Goal: Check status: Check status

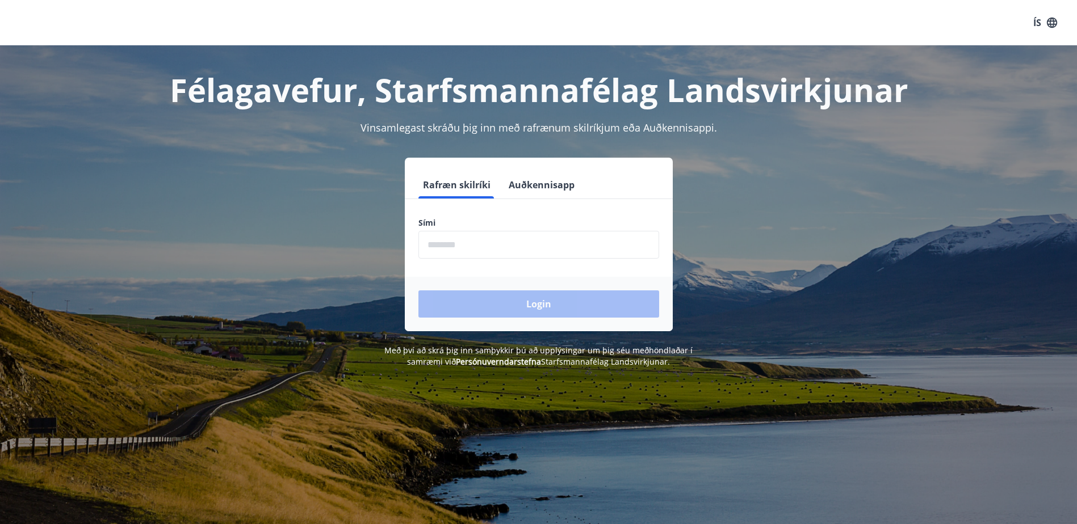
click at [472, 243] on input "phone" at bounding box center [538, 245] width 241 height 28
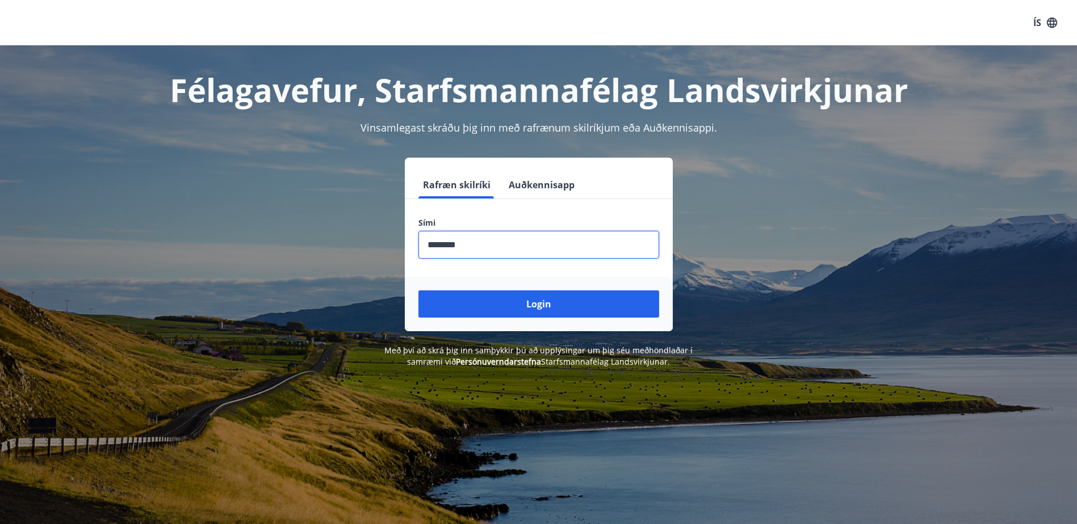
type input "********"
click at [418, 291] on button "Login" at bounding box center [538, 304] width 241 height 27
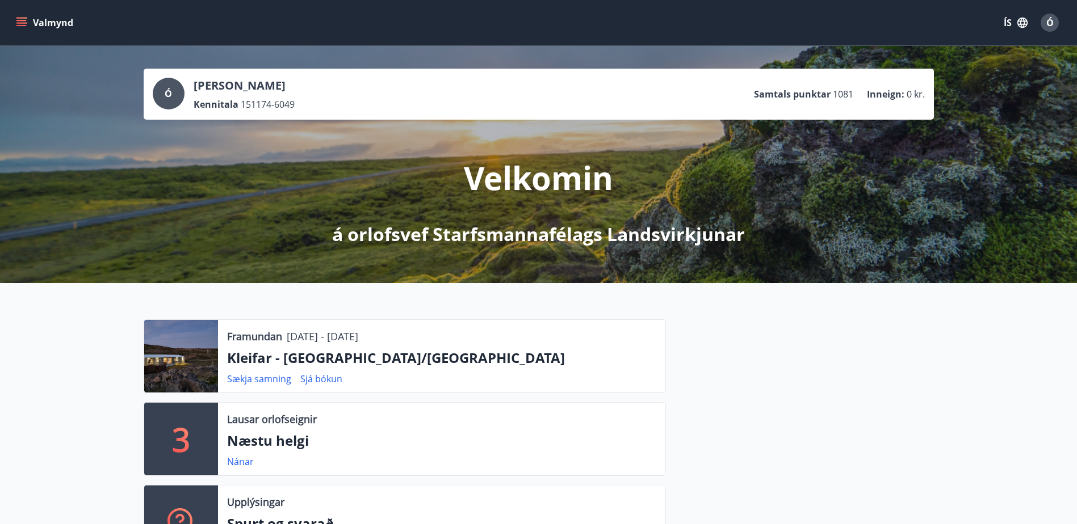
click at [23, 21] on icon "menu" at bounding box center [21, 20] width 10 height 1
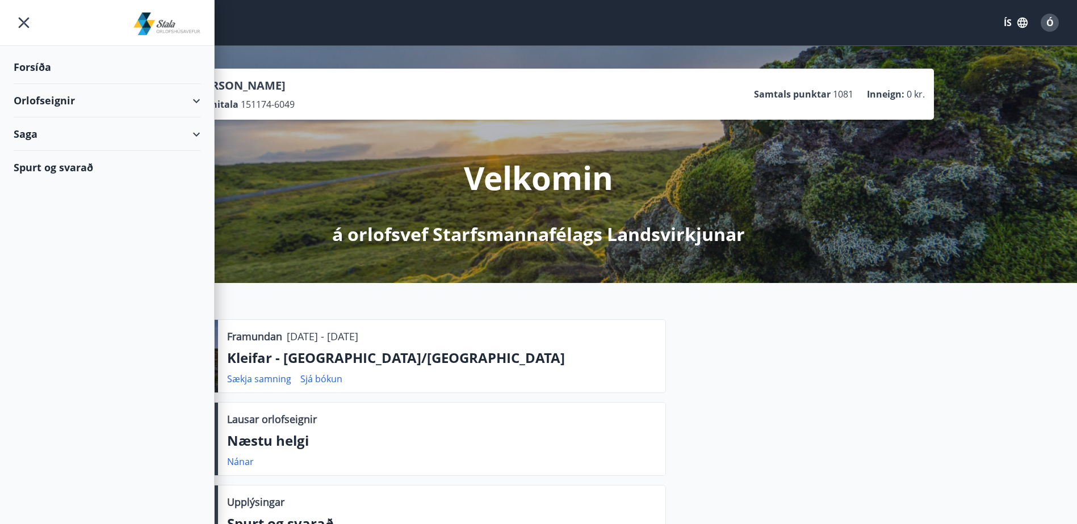
click at [46, 166] on div "Spurt og svarað" at bounding box center [107, 167] width 187 height 33
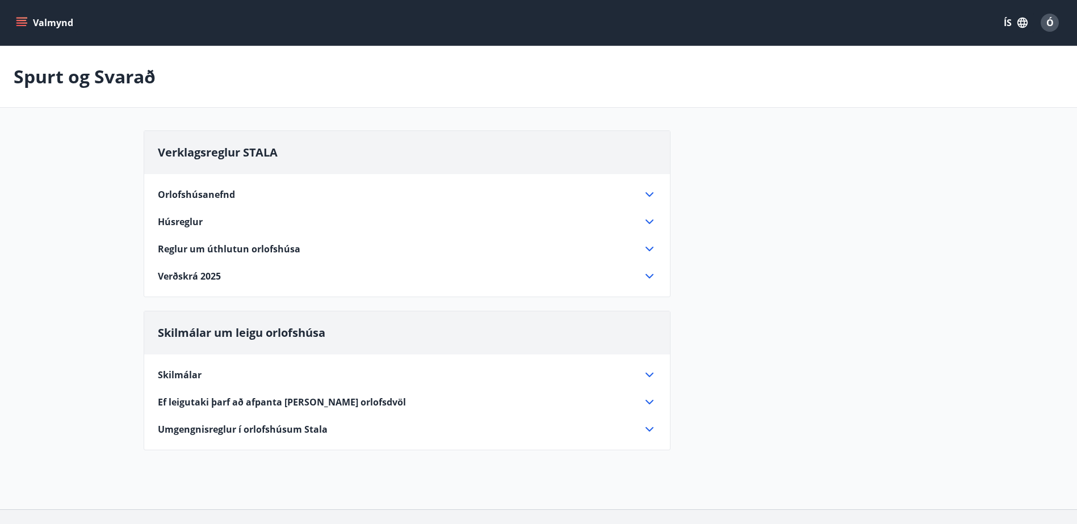
click at [294, 400] on span "Ef leigutaki þarf að afpanta eða breyta orlofsdvöl" at bounding box center [282, 402] width 248 height 12
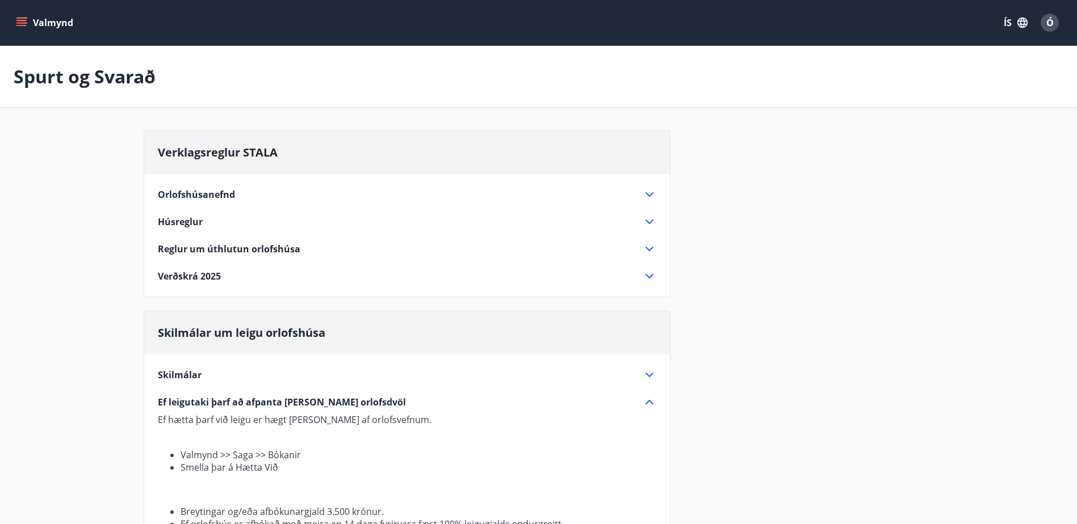
click at [24, 23] on icon "menu" at bounding box center [22, 22] width 12 height 1
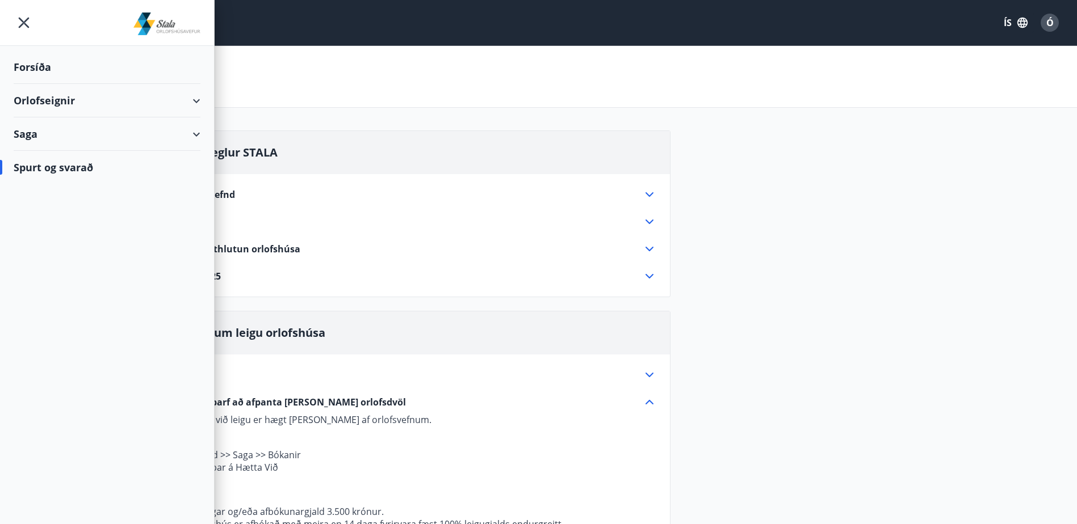
click at [196, 100] on div "Orlofseignir" at bounding box center [107, 100] width 187 height 33
click at [195, 183] on div "Saga" at bounding box center [107, 181] width 187 height 33
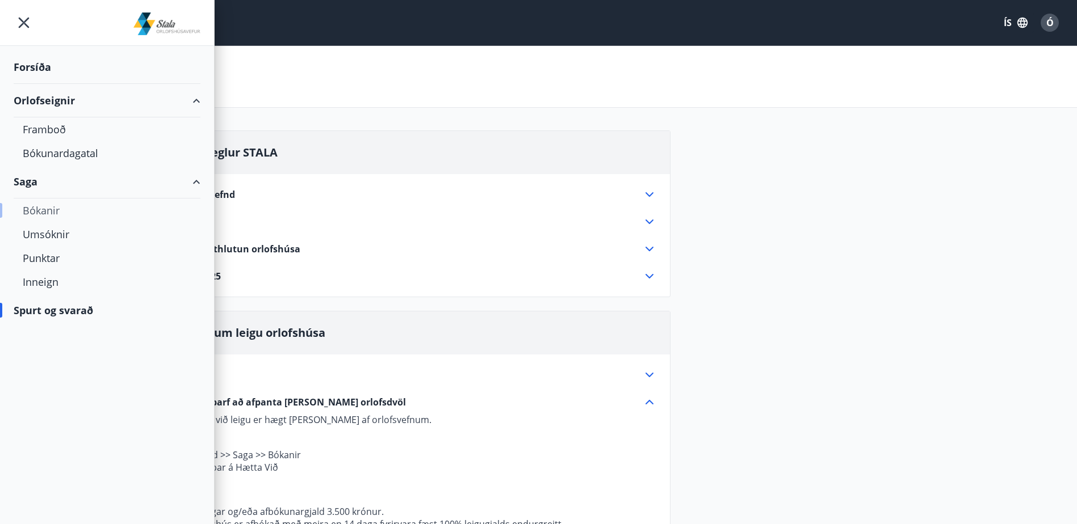
click at [50, 208] on div "Bókanir" at bounding box center [107, 211] width 169 height 24
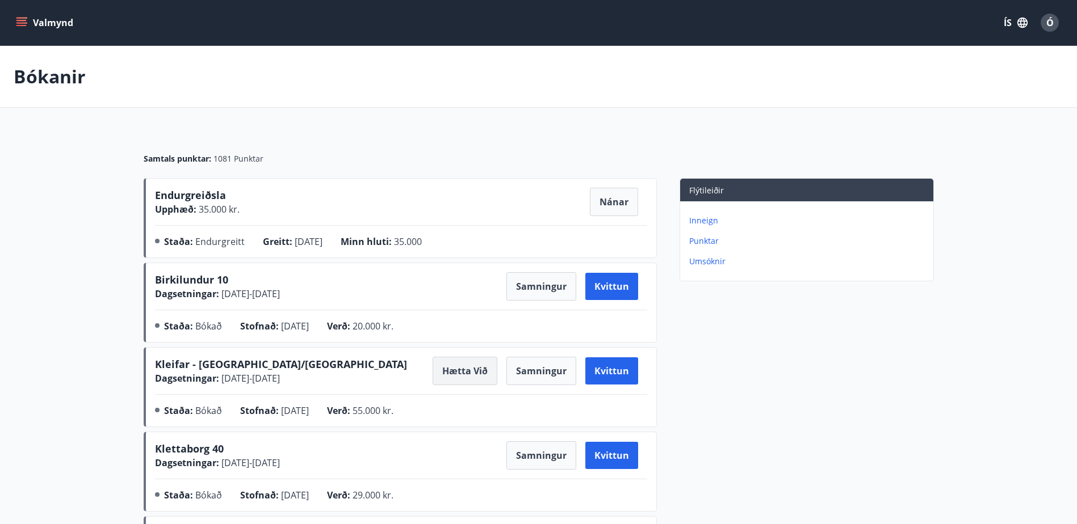
click at [457, 365] on button "Hætta við" at bounding box center [464, 371] width 65 height 28
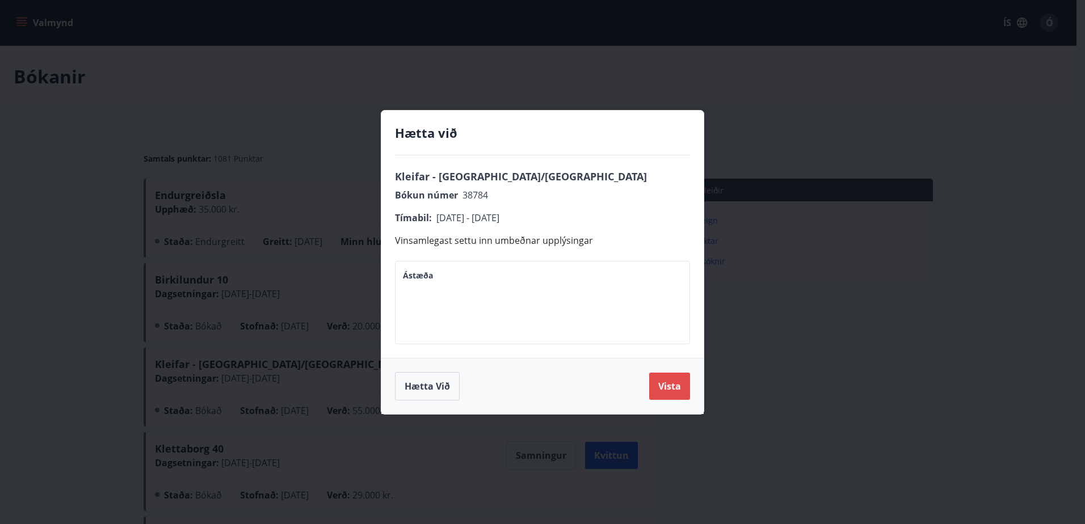
click at [667, 392] on button "Vista" at bounding box center [669, 386] width 41 height 27
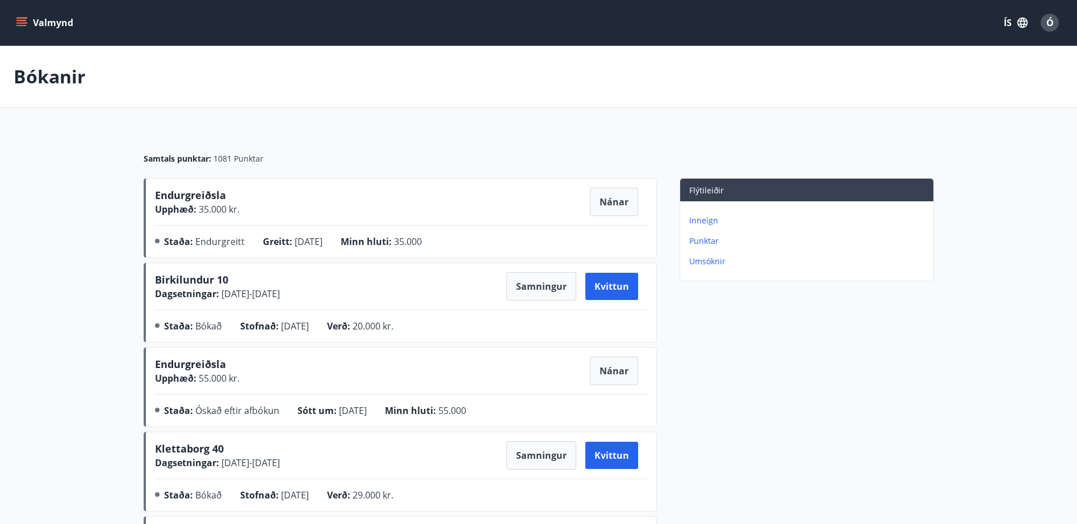
click at [22, 21] on icon "menu" at bounding box center [21, 22] width 11 height 11
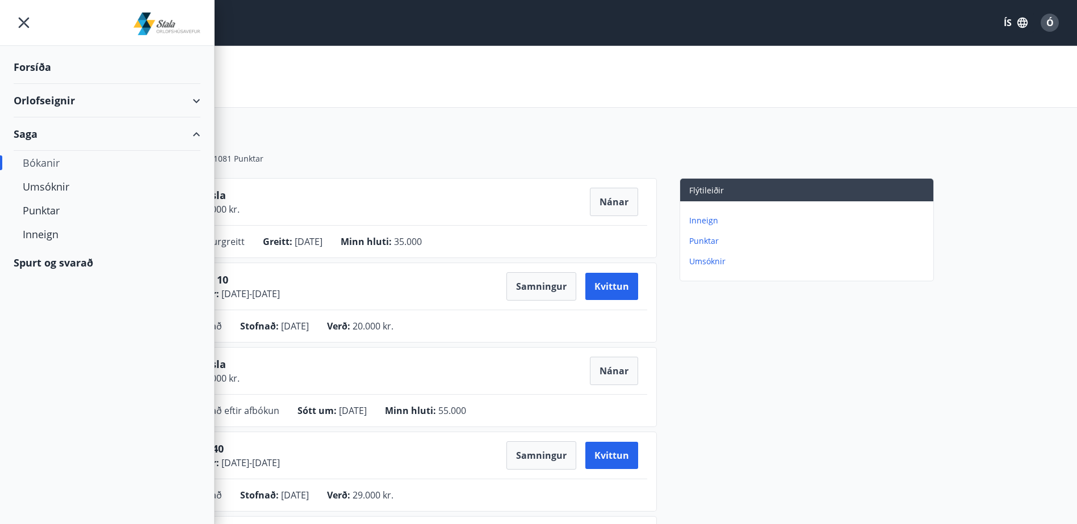
click at [197, 99] on div "Orlofseignir" at bounding box center [107, 100] width 187 height 33
click at [64, 153] on div "Bókunardagatal" at bounding box center [107, 153] width 169 height 24
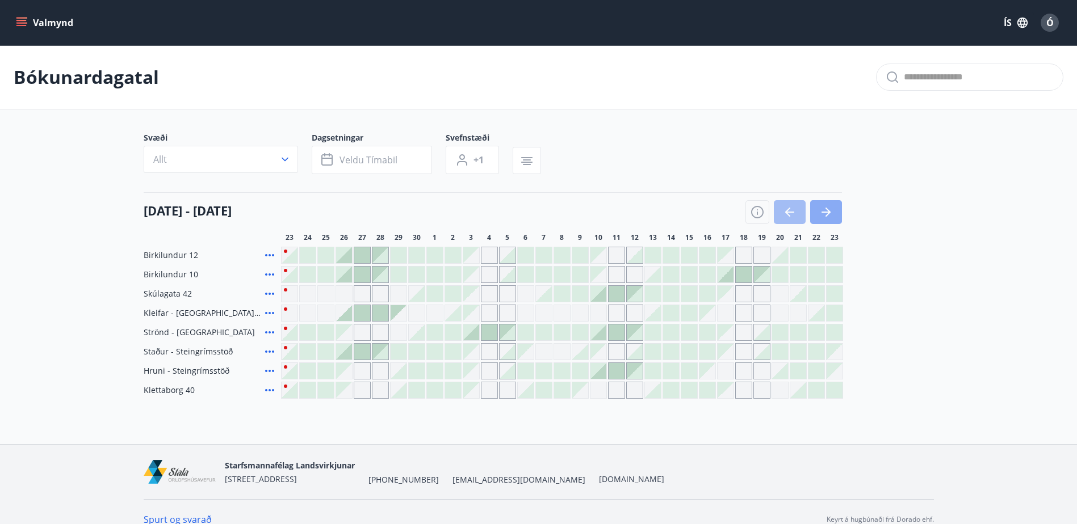
click at [827, 213] on icon "button" at bounding box center [826, 212] width 14 height 14
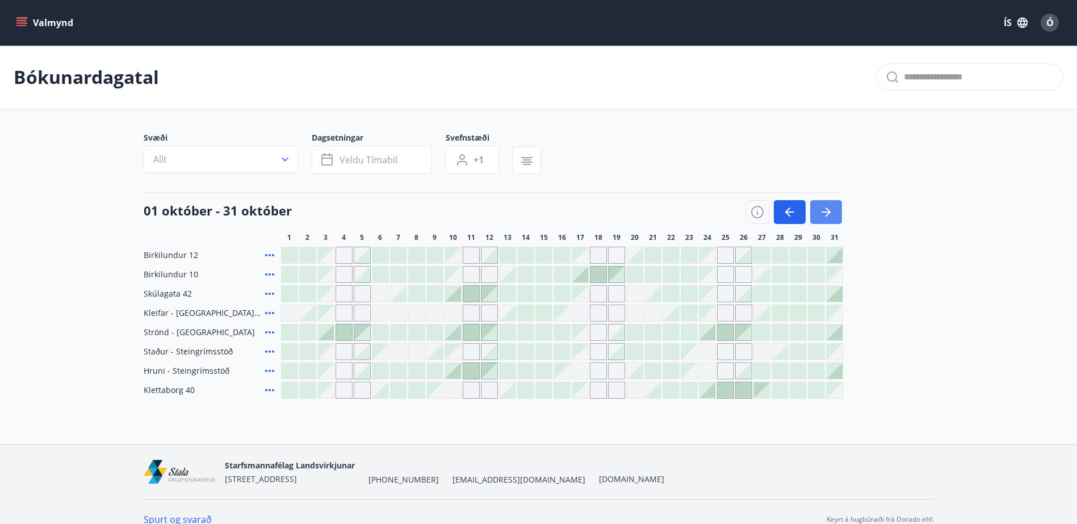
click at [823, 213] on icon "button" at bounding box center [825, 212] width 9 height 1
